Goal: Information Seeking & Learning: Learn about a topic

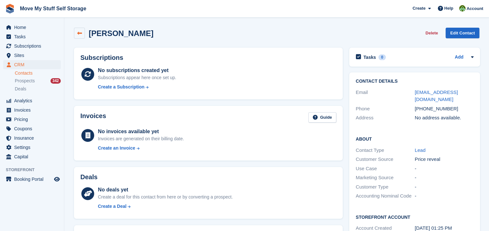
click at [79, 32] on icon at bounding box center [79, 33] width 5 height 5
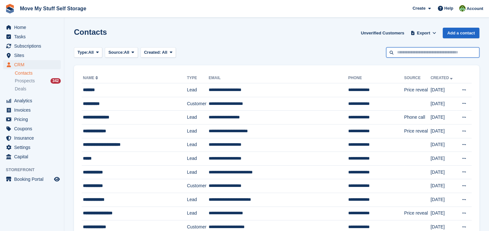
click at [416, 54] on input "text" at bounding box center [432, 52] width 93 height 11
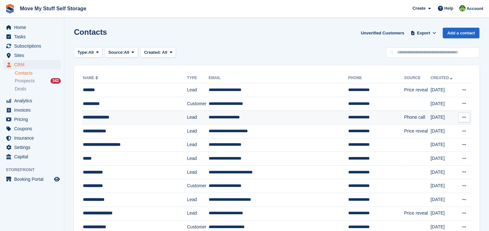
click at [104, 119] on div "**********" at bounding box center [129, 117] width 93 height 7
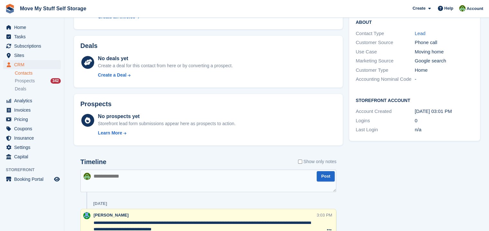
scroll to position [162, 0]
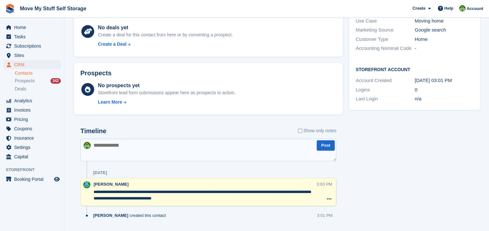
click at [136, 154] on textarea at bounding box center [208, 150] width 256 height 23
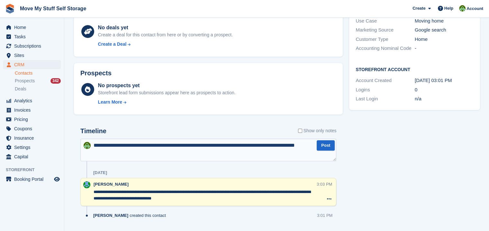
type textarea "**********"
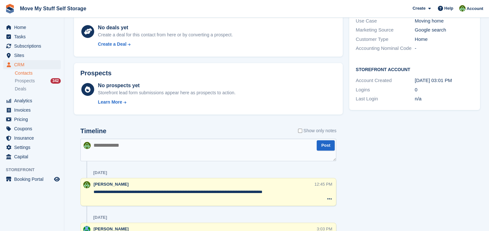
click at [131, 150] on textarea at bounding box center [208, 150] width 256 height 23
type textarea "**********"
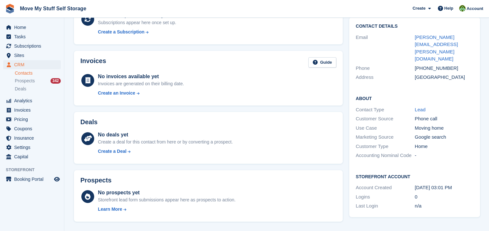
scroll to position [6, 0]
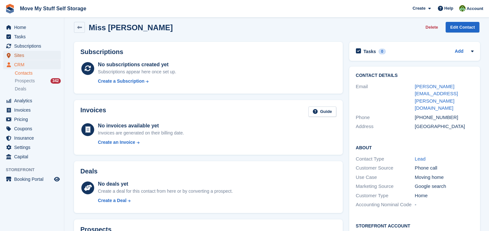
click at [32, 56] on span "Sites" at bounding box center [33, 55] width 39 height 9
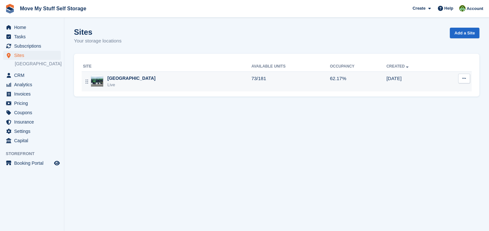
click at [122, 82] on div "Live" at bounding box center [131, 85] width 48 height 6
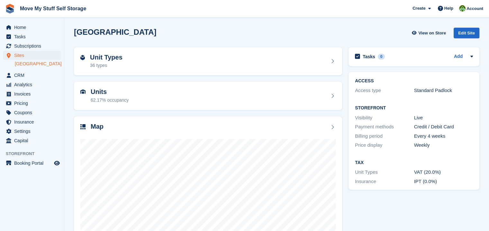
click at [29, 62] on link "[GEOGRAPHIC_DATA]" at bounding box center [38, 64] width 46 height 6
click at [32, 63] on link "[GEOGRAPHIC_DATA]" at bounding box center [38, 64] width 46 height 6
click at [108, 55] on h2 "Unit Types" at bounding box center [106, 57] width 32 height 7
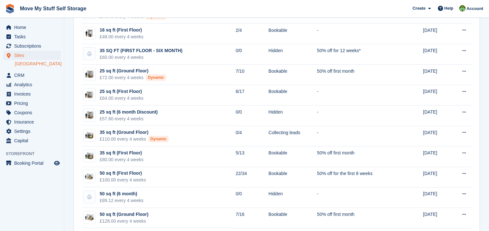
scroll to position [84, 0]
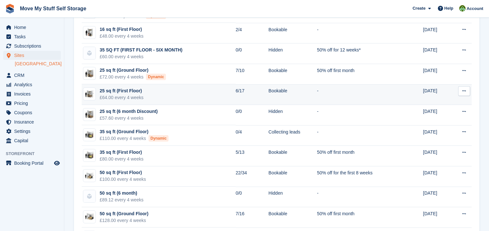
click at [116, 95] on div "£64.00 every 4 weeks" at bounding box center [122, 97] width 44 height 7
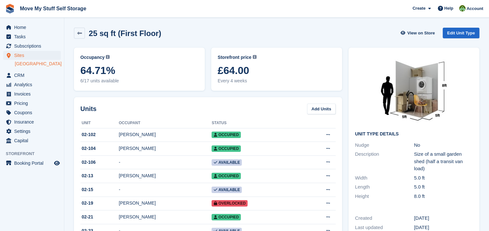
drag, startPoint x: 481, startPoint y: 47, endPoint x: 481, endPoint y: 51, distance: 4.8
click at [481, 51] on div "Unit Type details Nudge No Description Size of a small garden shed (half a tran…" at bounding box center [413, 153] width 137 height 219
click at [76, 34] on link at bounding box center [79, 33] width 11 height 11
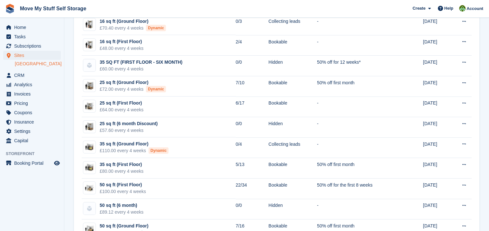
scroll to position [70, 0]
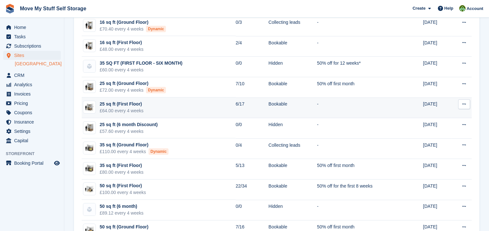
click at [131, 105] on div "25 sq ft (First Floor)" at bounding box center [122, 104] width 44 height 7
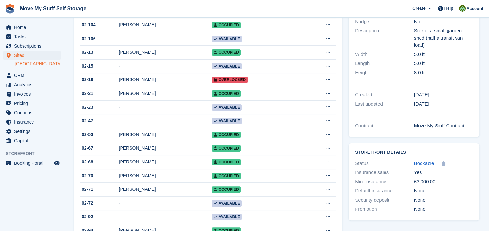
scroll to position [131, 0]
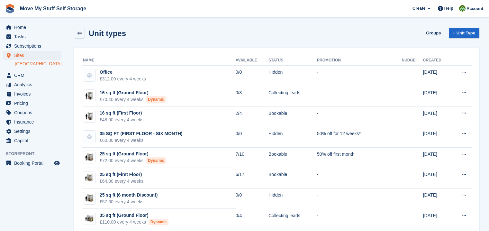
scroll to position [70, 0]
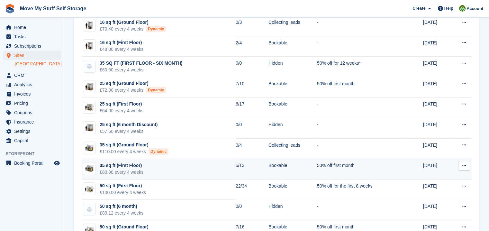
click at [131, 169] on div "£80.00 every 4 weeks" at bounding box center [122, 172] width 44 height 7
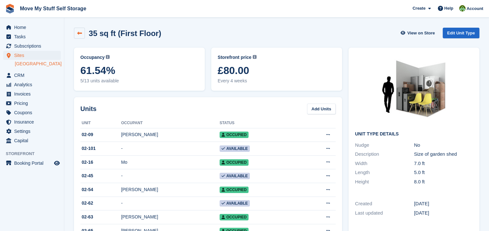
click at [78, 34] on icon at bounding box center [79, 33] width 5 height 5
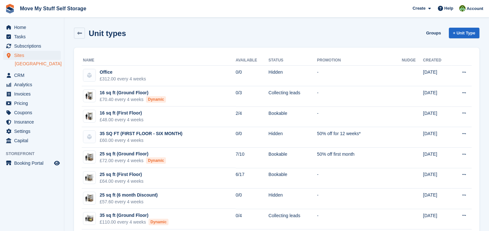
click at [79, 25] on div "Unit types Groups + Unit Type" at bounding box center [277, 34] width 412 height 20
click at [79, 36] on link at bounding box center [79, 33] width 11 height 11
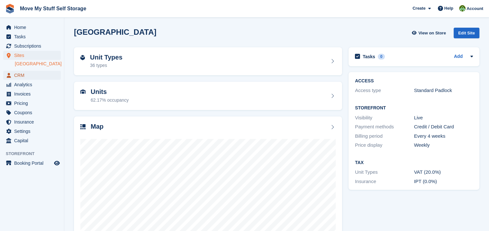
click at [19, 78] on span "CRM" at bounding box center [33, 75] width 39 height 9
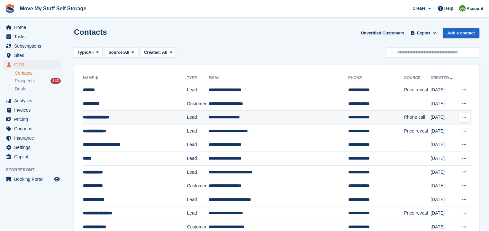
click at [114, 117] on div "**********" at bounding box center [129, 117] width 93 height 7
